Goal: Transaction & Acquisition: Purchase product/service

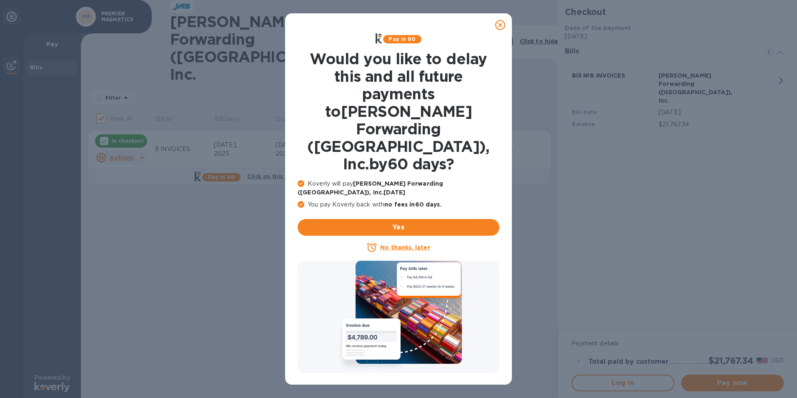
click at [394, 244] on u "No thanks, later" at bounding box center [405, 247] width 50 height 7
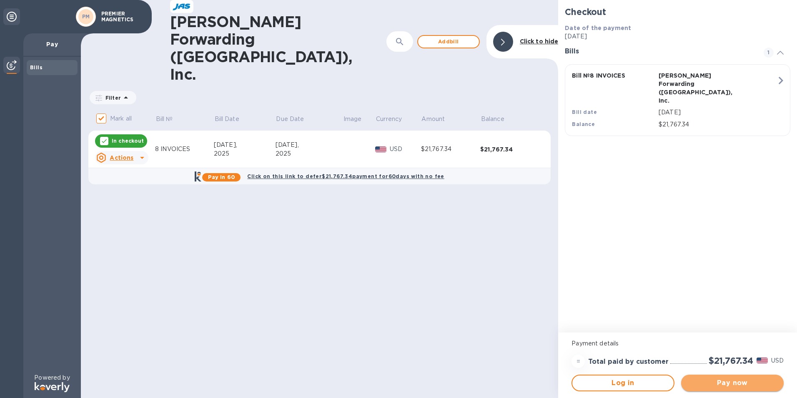
click at [730, 384] on span "Pay now" at bounding box center [732, 383] width 89 height 10
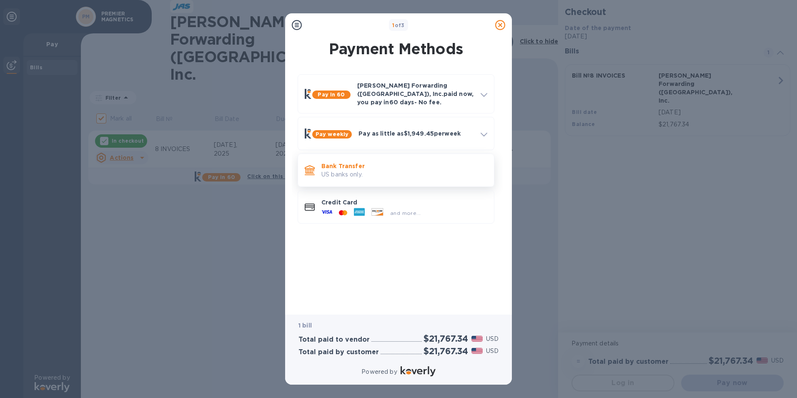
click at [358, 170] on p "US banks only." at bounding box center [404, 174] width 166 height 9
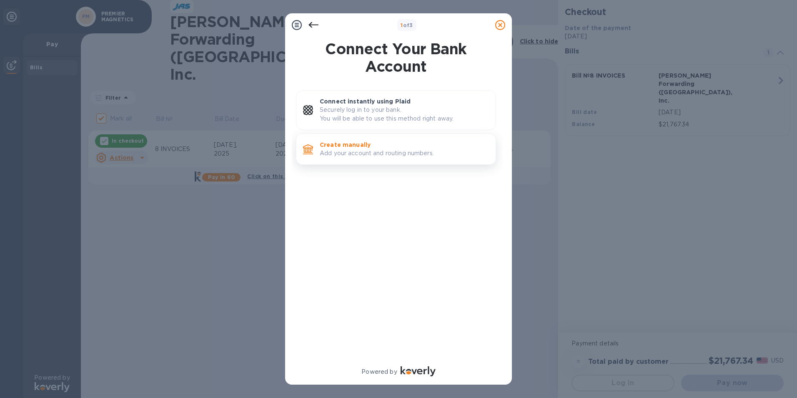
click at [361, 151] on p "Add your account and routing numbers." at bounding box center [404, 153] width 169 height 9
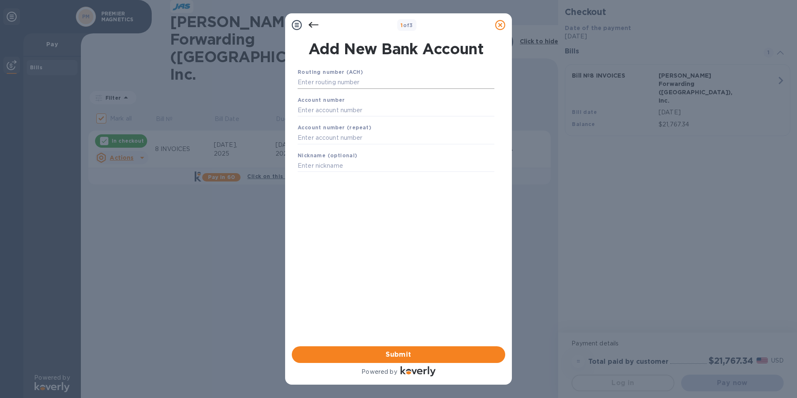
click at [360, 83] on input "text" at bounding box center [396, 82] width 197 height 13
type input "122000247"
click at [319, 116] on input "text" at bounding box center [396, 120] width 197 height 13
type input "6885966231"
click at [312, 150] on input "text" at bounding box center [396, 148] width 197 height 13
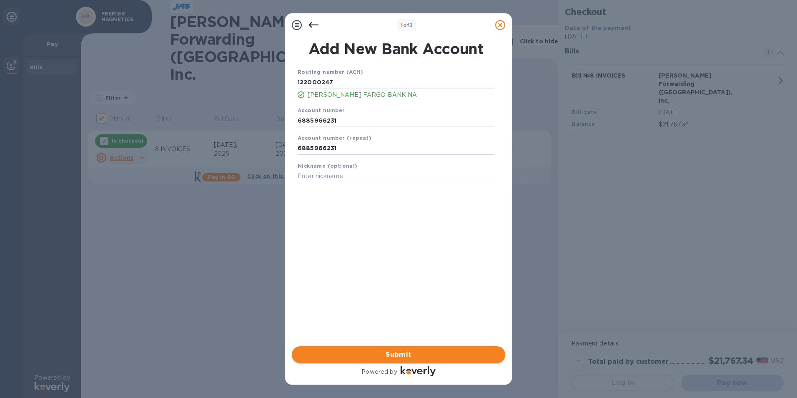
type input "6885966231"
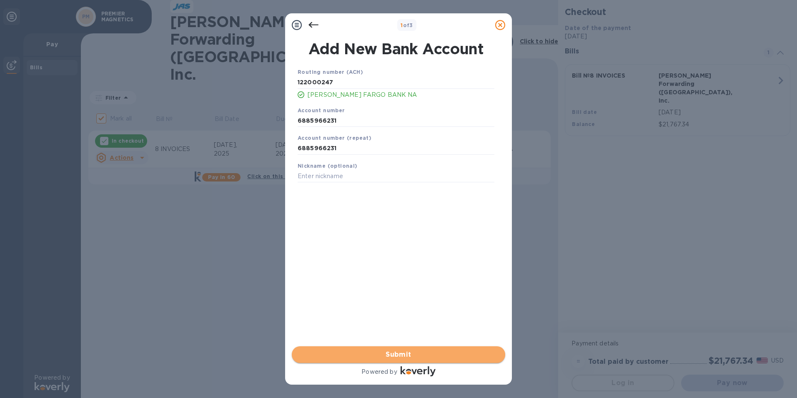
click at [424, 354] on span "Submit" at bounding box center [399, 354] width 200 height 10
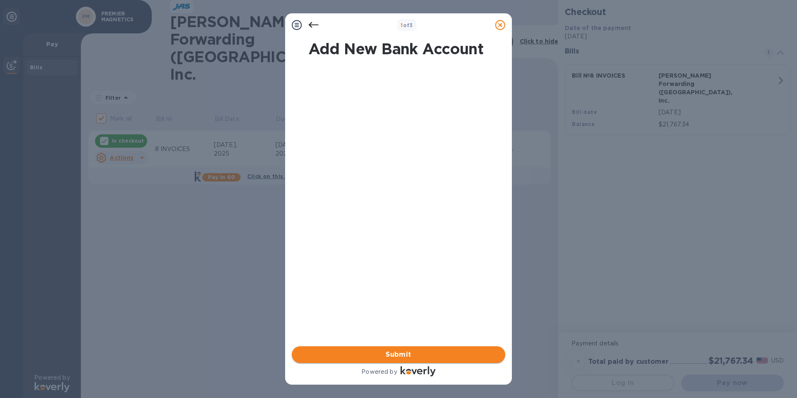
click at [413, 354] on span "Submit" at bounding box center [399, 354] width 200 height 10
click at [361, 358] on span "Submit" at bounding box center [399, 354] width 200 height 10
